Goal: Information Seeking & Learning: Learn about a topic

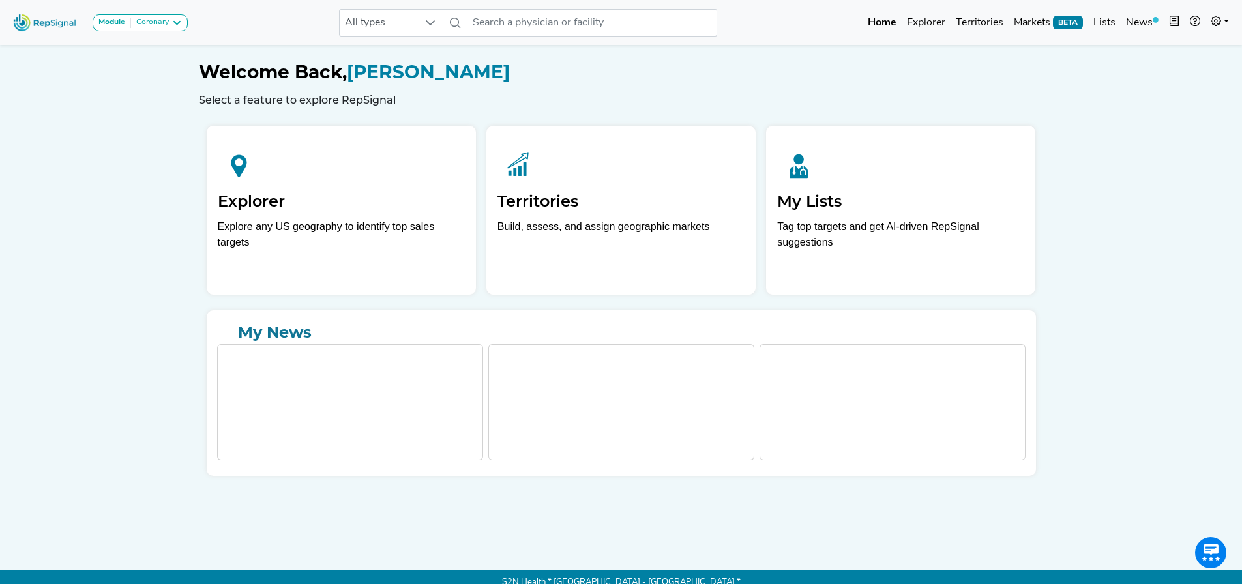
click at [937, 21] on link "Explorer" at bounding box center [926, 23] width 49 height 26
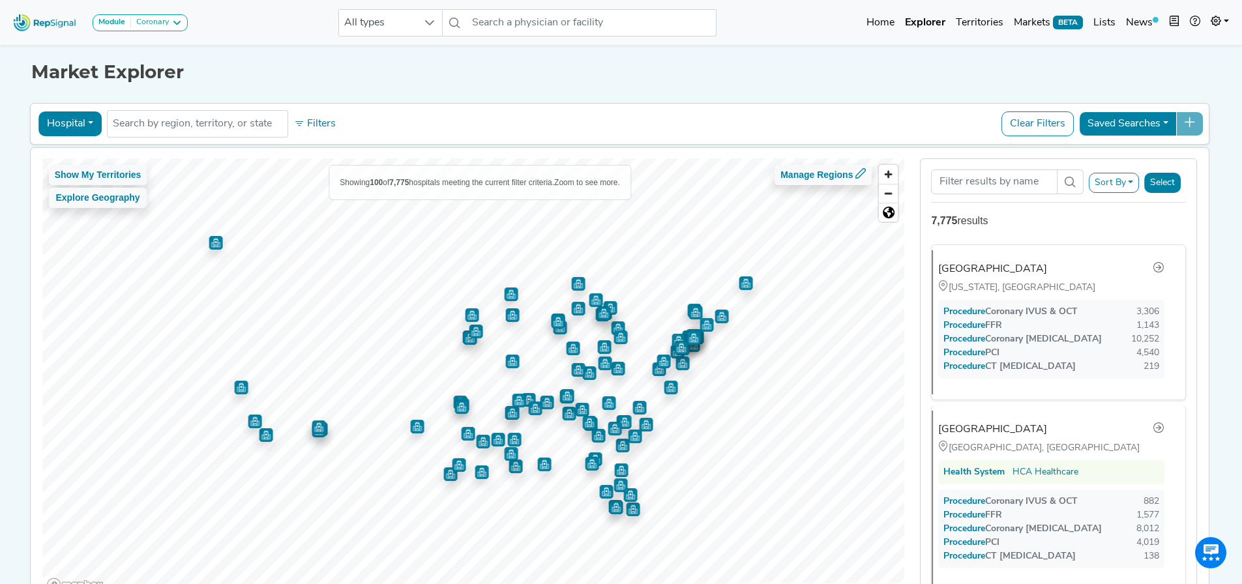
click at [1013, 278] on div "[GEOGRAPHIC_DATA] [US_STATE], [GEOGRAPHIC_DATA] Procedure Coronary IVUS & OCT 3…" at bounding box center [1053, 322] width 243 height 144
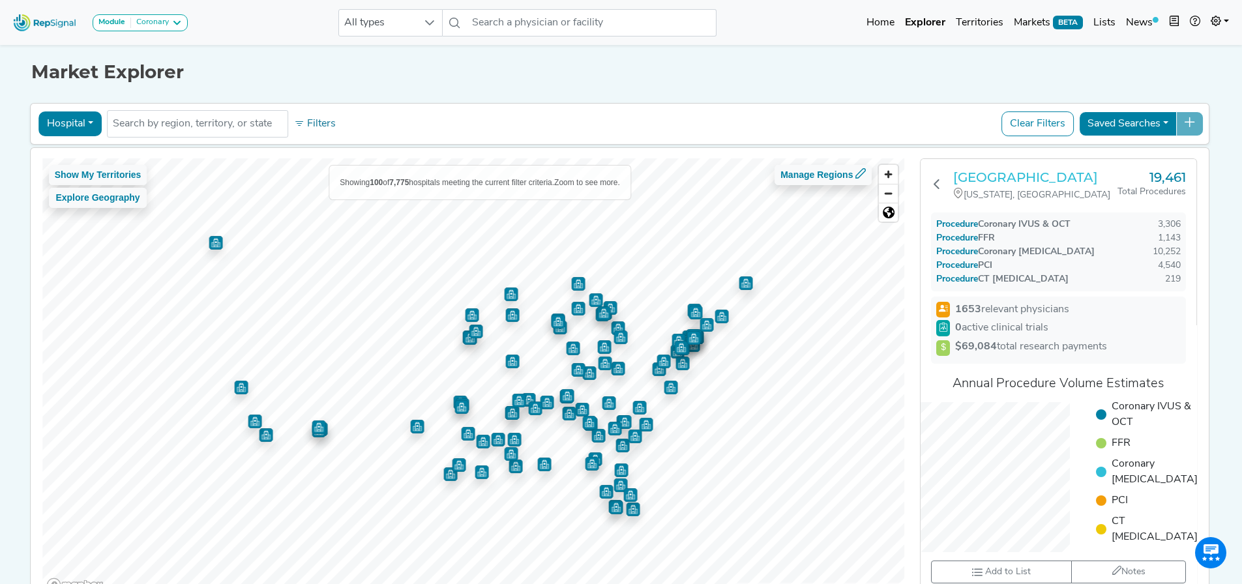
click at [984, 183] on h3 "[GEOGRAPHIC_DATA]" at bounding box center [1035, 178] width 164 height 16
click at [138, 20] on div "Coronary" at bounding box center [150, 23] width 38 height 10
click at [244, 41] on nav "Module Coronary Coronary Peripheral Structural Heart All types No results found…" at bounding box center [621, 22] width 1242 height 45
click at [189, 25] on div "Module Coronary Coronary Peripheral Structural Heart" at bounding box center [100, 22] width 185 height 35
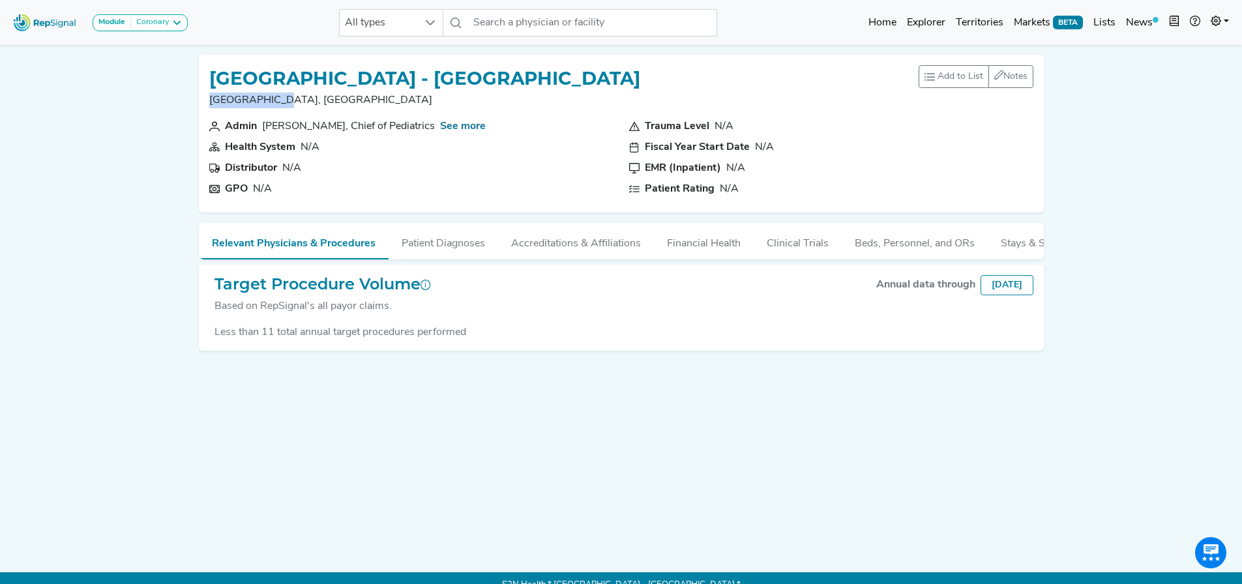
drag, startPoint x: 207, startPoint y: 97, endPoint x: 334, endPoint y: 101, distance: 126.6
click at [334, 100] on div "St Luke's Hospital - Sacred Heart Campus Allentown, PA Add to List Recent Lists…" at bounding box center [621, 134] width 845 height 158
click at [128, 136] on div "Module Coronary Coronary Peripheral Structural Heart All types No results found…" at bounding box center [621, 299] width 1242 height 599
click at [456, 129] on link "See more" at bounding box center [463, 126] width 46 height 10
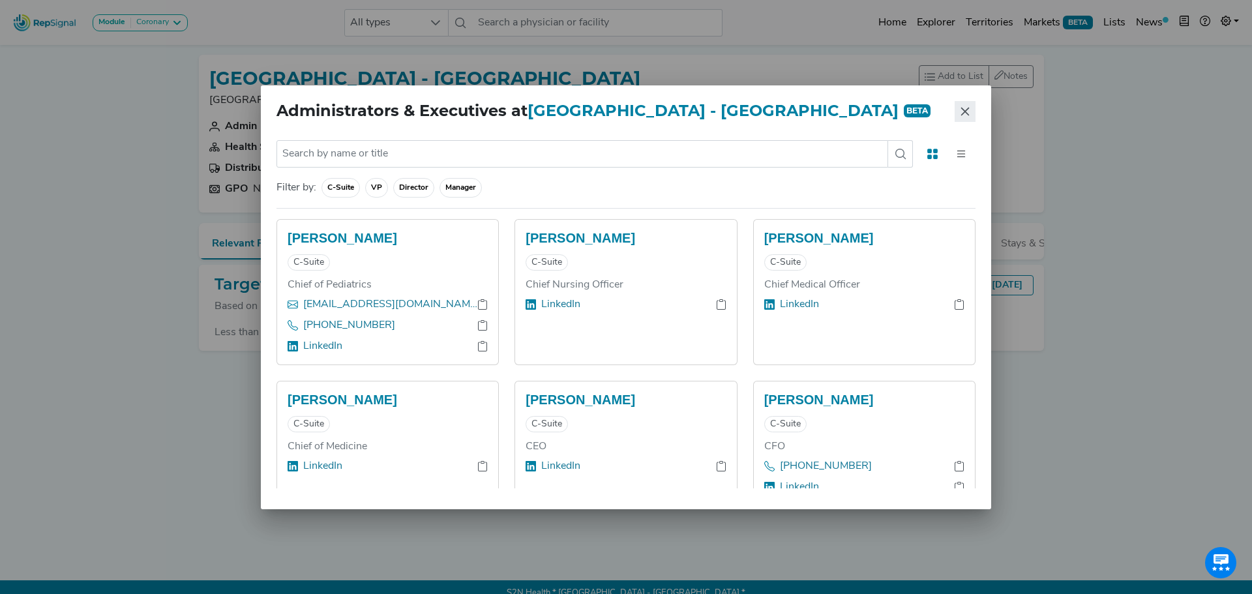
click at [966, 112] on icon "Close" at bounding box center [965, 111] width 10 height 10
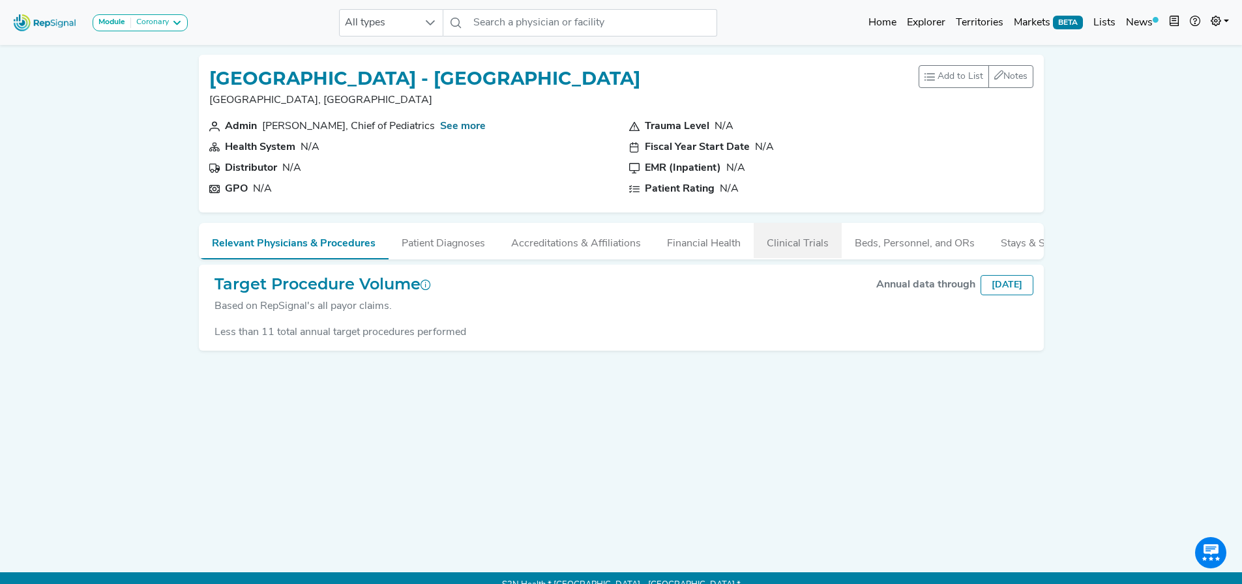
click at [760, 238] on button "Clinical Trials" at bounding box center [798, 240] width 88 height 35
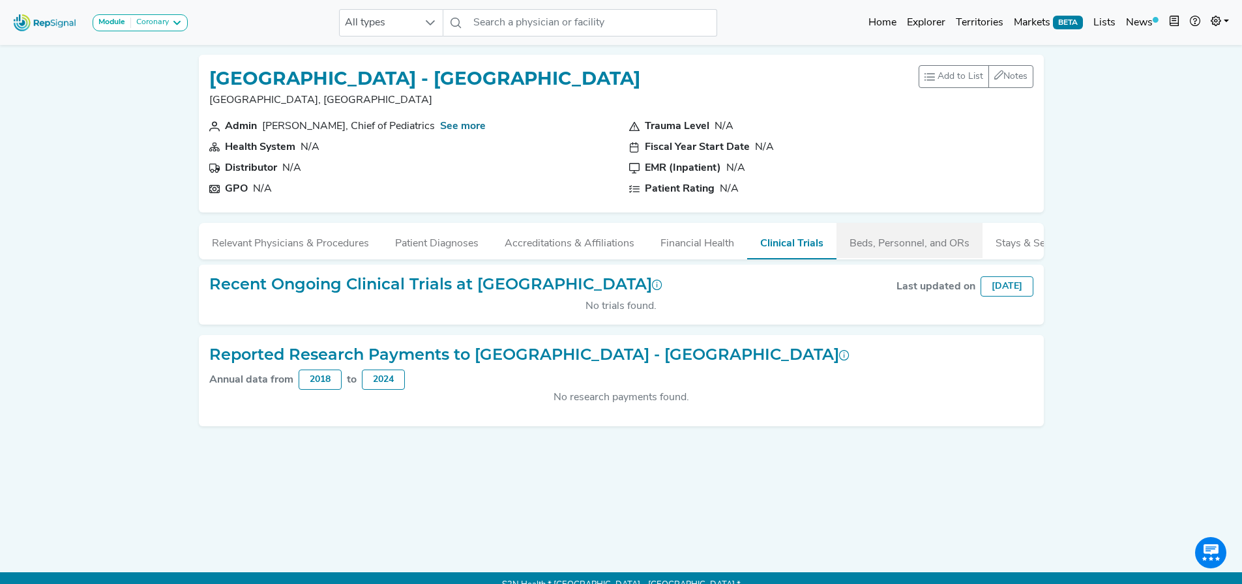
click at [883, 250] on button "Beds, Personnel, and ORs" at bounding box center [910, 240] width 146 height 35
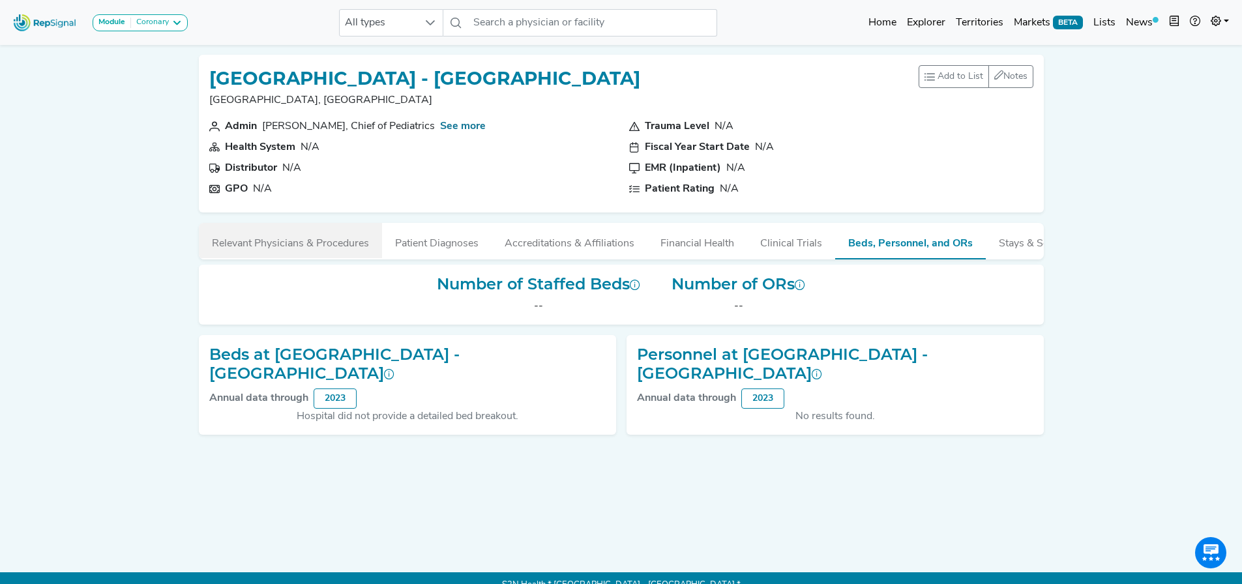
click at [325, 227] on button "Relevant Physicians & Procedures" at bounding box center [290, 240] width 183 height 35
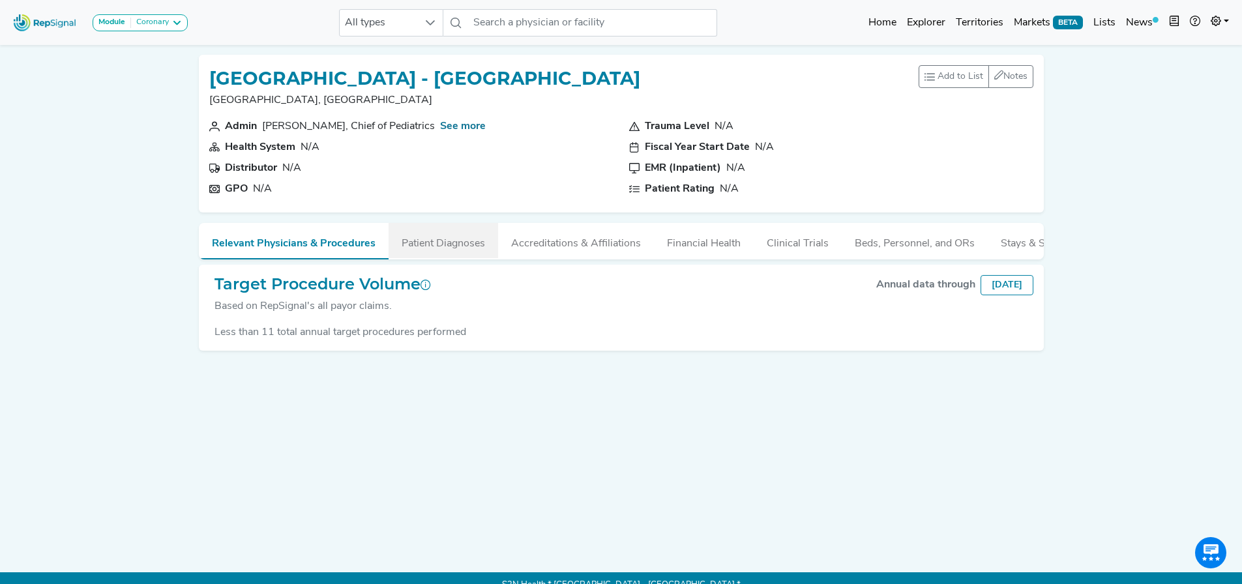
click at [456, 246] on button "Patient Diagnoses" at bounding box center [444, 240] width 110 height 35
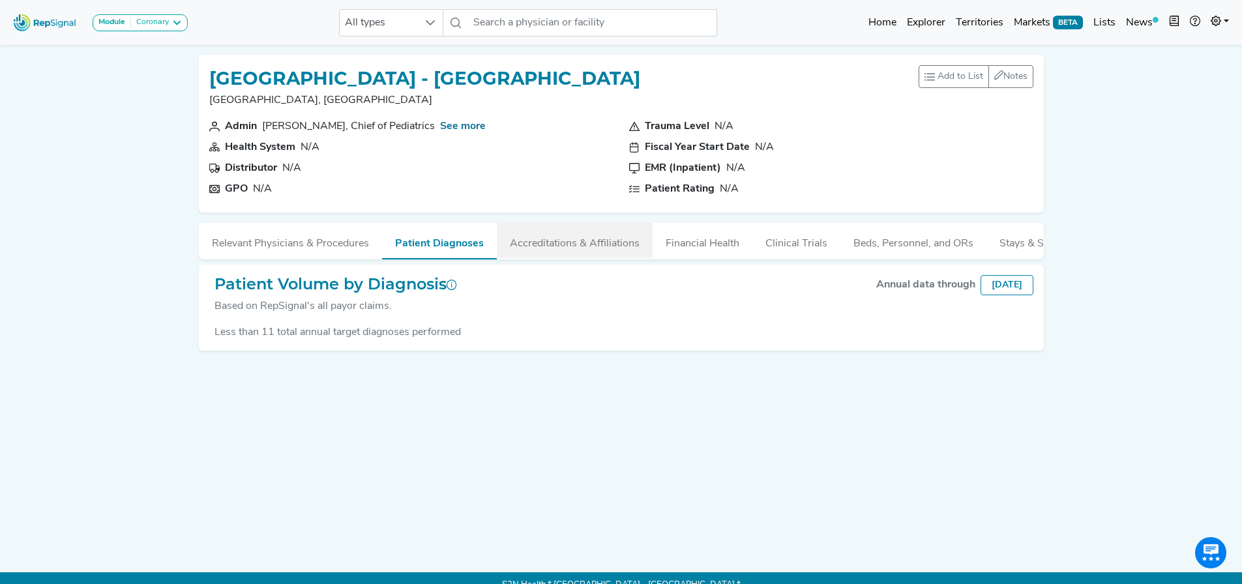
click at [541, 234] on button "Accreditations & Affiliations" at bounding box center [575, 240] width 156 height 35
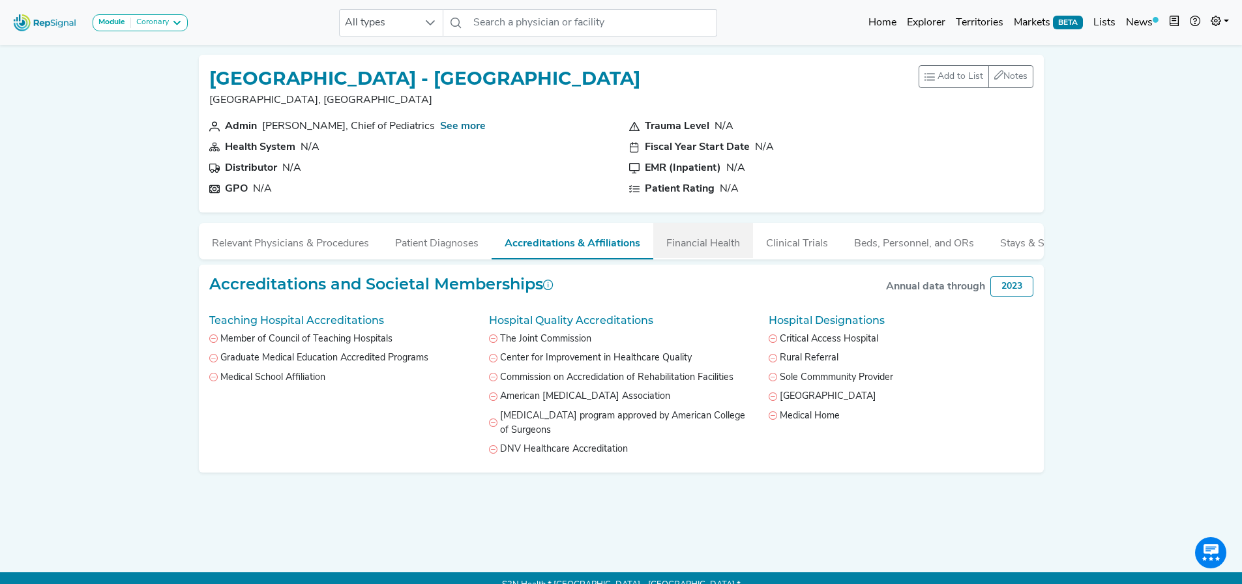
click at [696, 246] on button "Financial Health" at bounding box center [703, 240] width 100 height 35
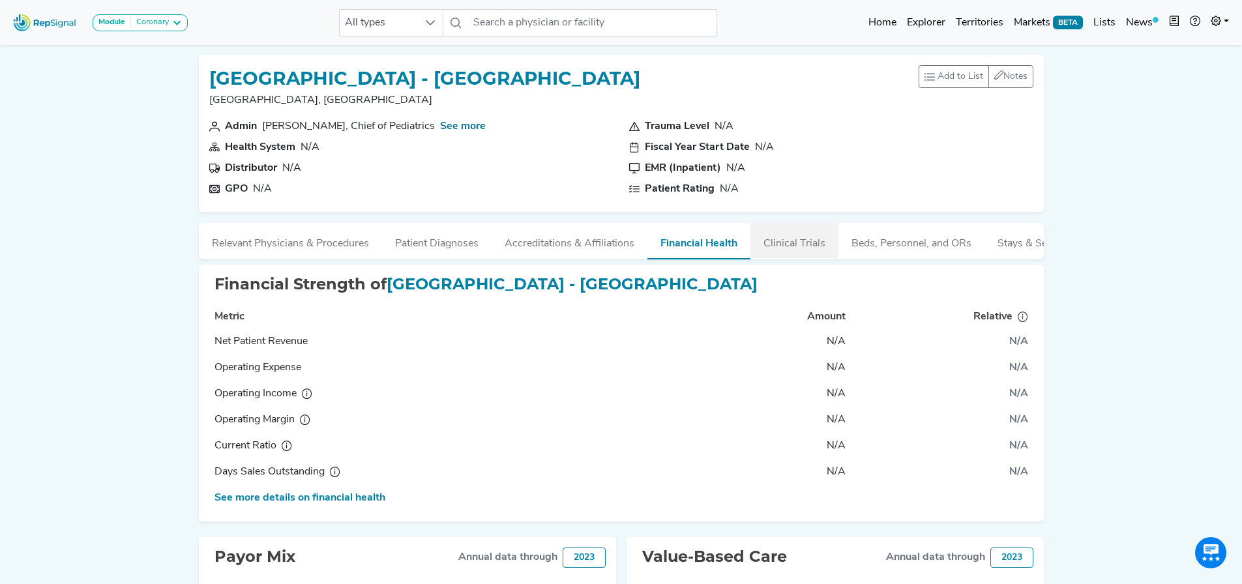
click at [786, 241] on button "Clinical Trials" at bounding box center [795, 240] width 88 height 35
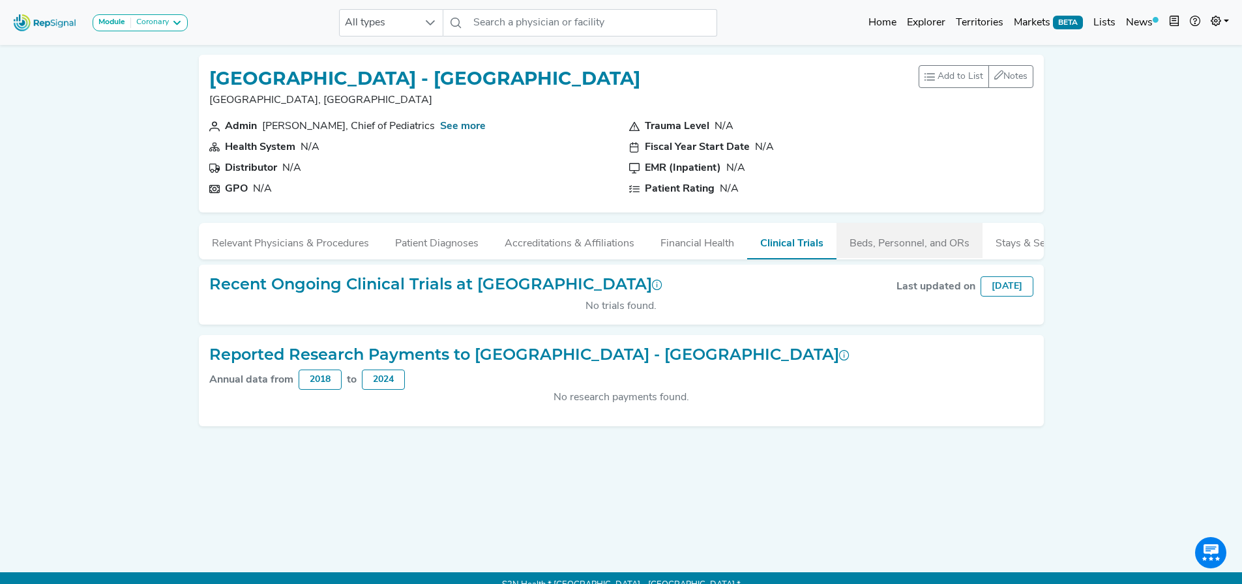
click at [893, 237] on button "Beds, Personnel, and ORs" at bounding box center [910, 240] width 146 height 35
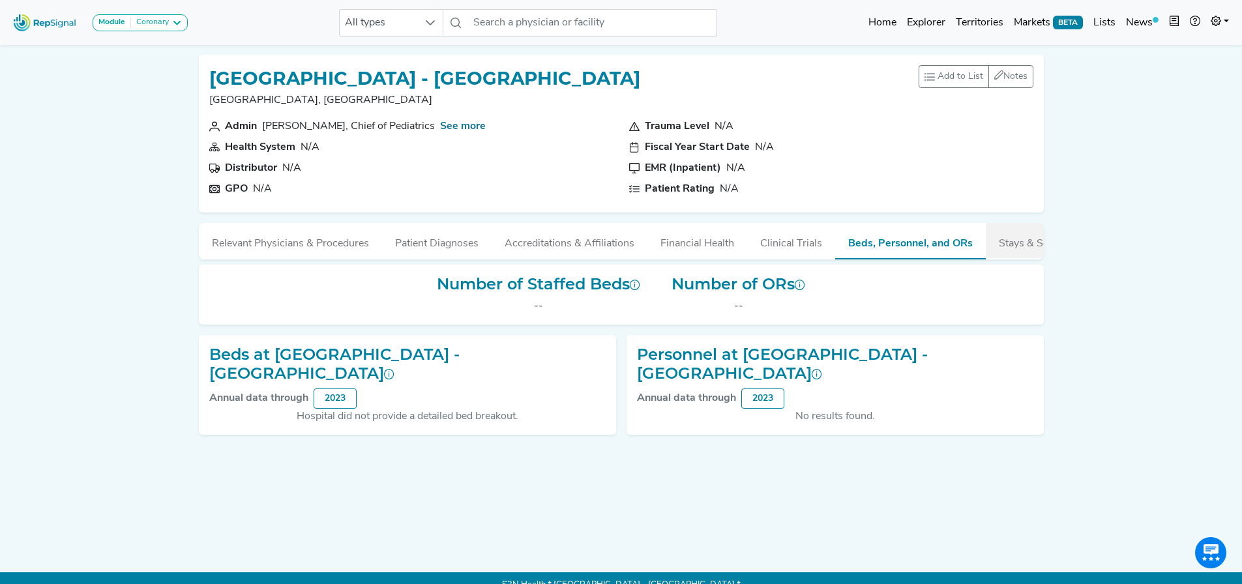
click at [1022, 239] on button "Stays & Services" at bounding box center [1037, 240] width 103 height 35
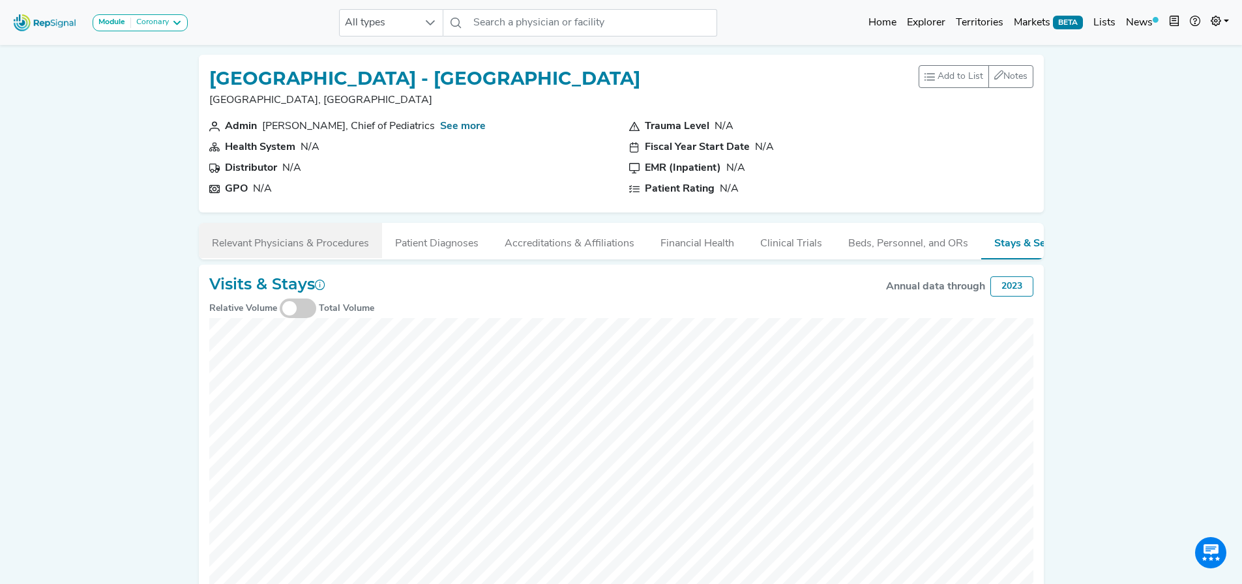
click at [263, 240] on button "Relevant Physicians & Procedures" at bounding box center [290, 240] width 183 height 35
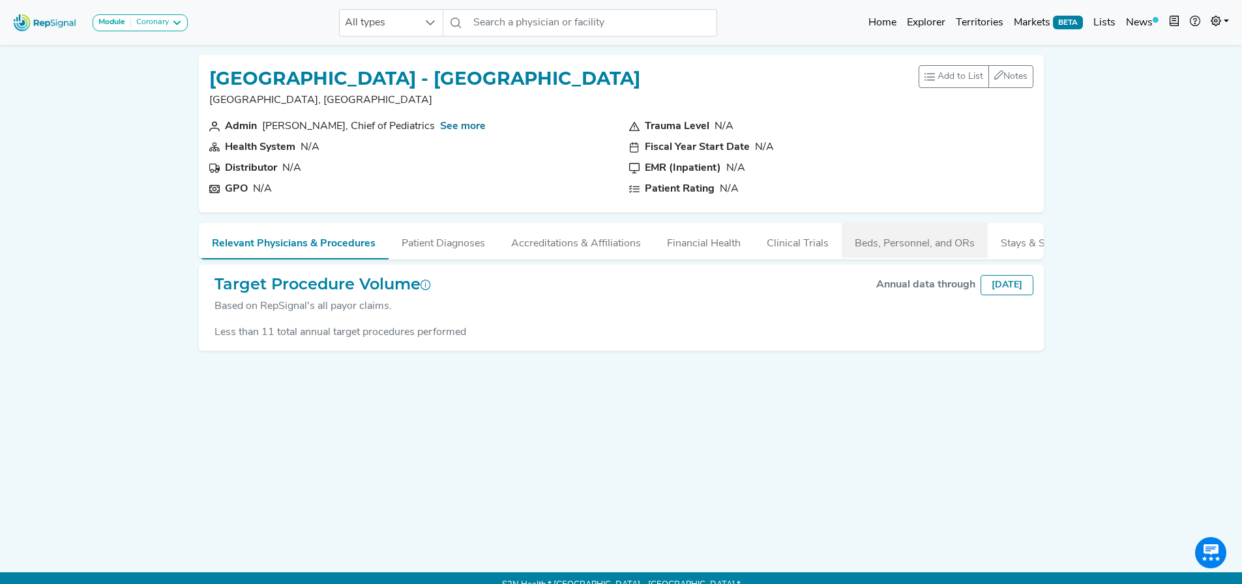
click at [883, 255] on button "Beds, Personnel, and ORs" at bounding box center [915, 240] width 146 height 35
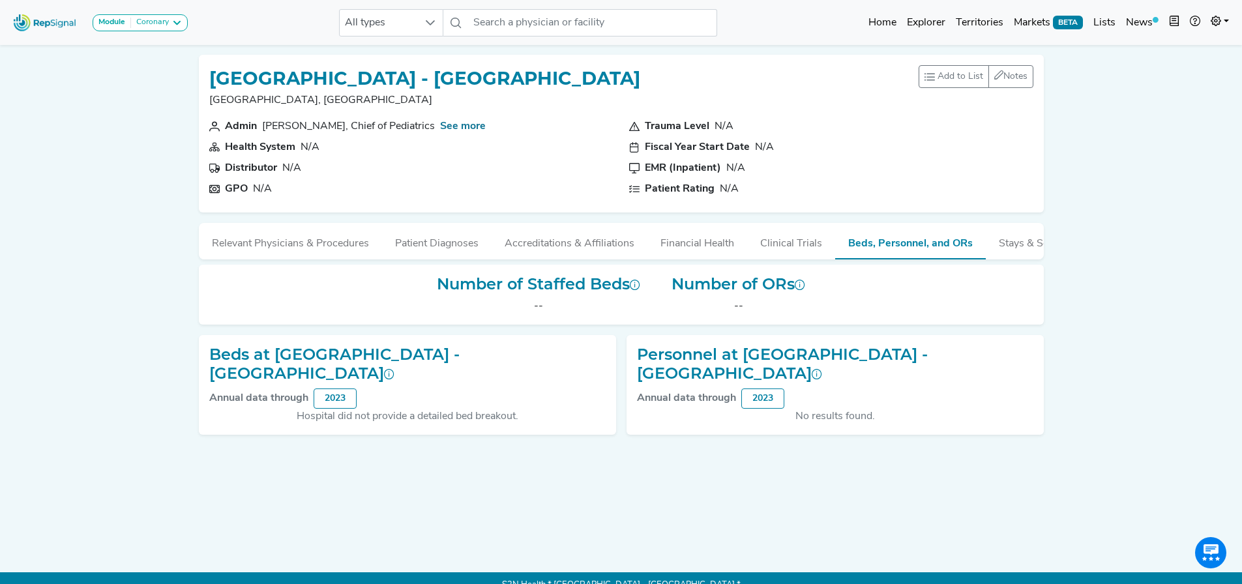
drag, startPoint x: 206, startPoint y: 74, endPoint x: 602, endPoint y: 82, distance: 395.9
click at [603, 83] on div "St Luke's Hospital - Sacred Heart Campus Allentown, PA Add to List Recent Lists…" at bounding box center [621, 134] width 845 height 158
copy h1 "St Luke's Hospital - Sacred Heart Campus"
